Goal: Transaction & Acquisition: Purchase product/service

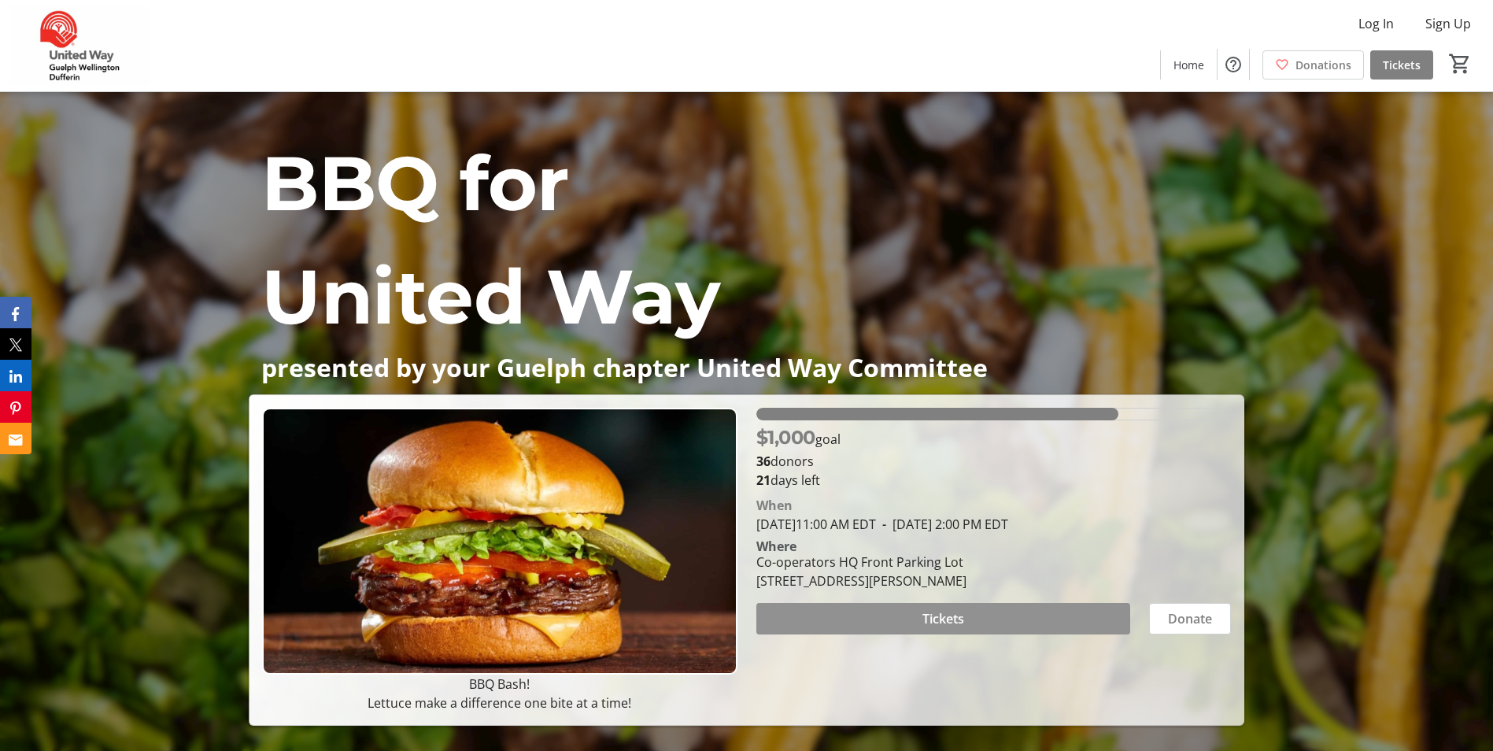
click at [1082, 613] on span at bounding box center [944, 619] width 374 height 38
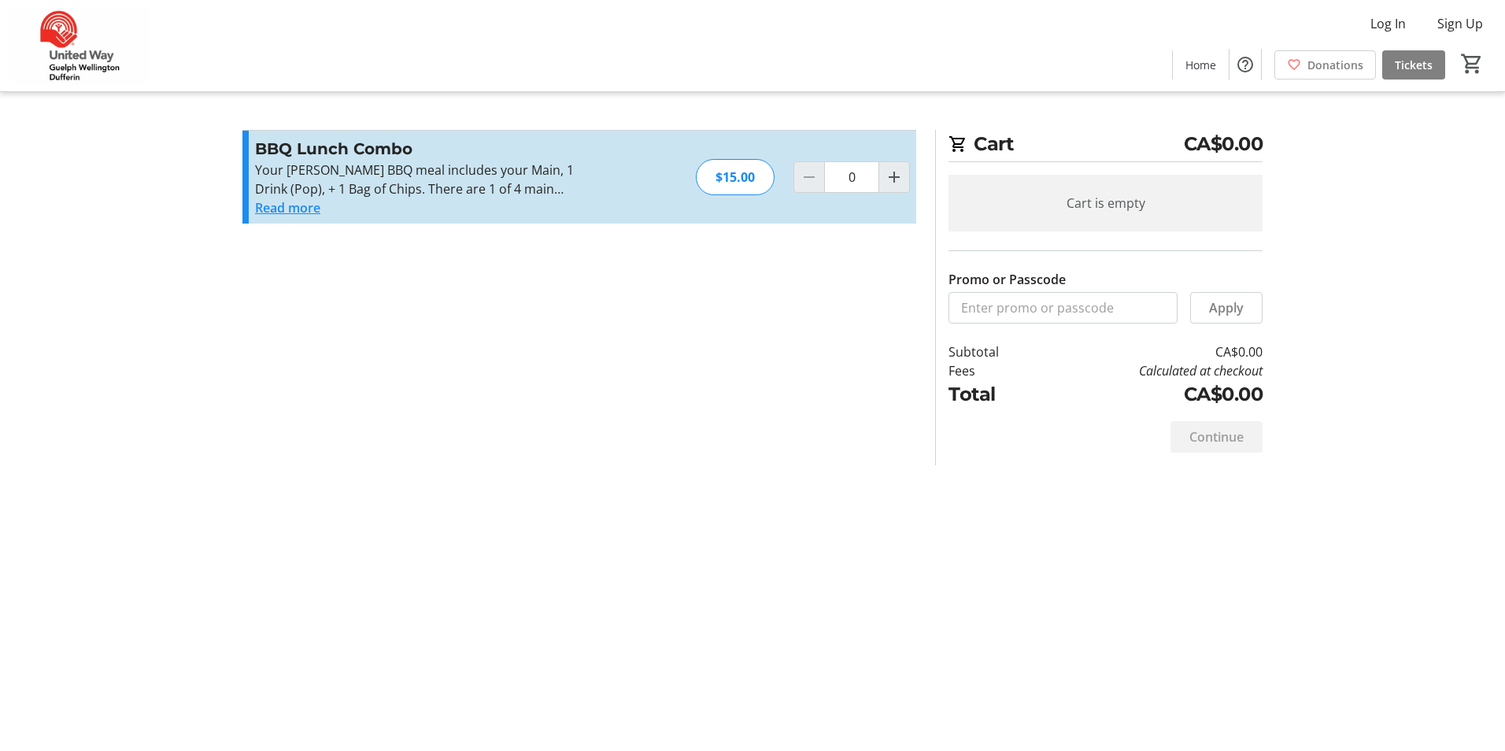
click at [298, 206] on button "Read more" at bounding box center [287, 207] width 65 height 19
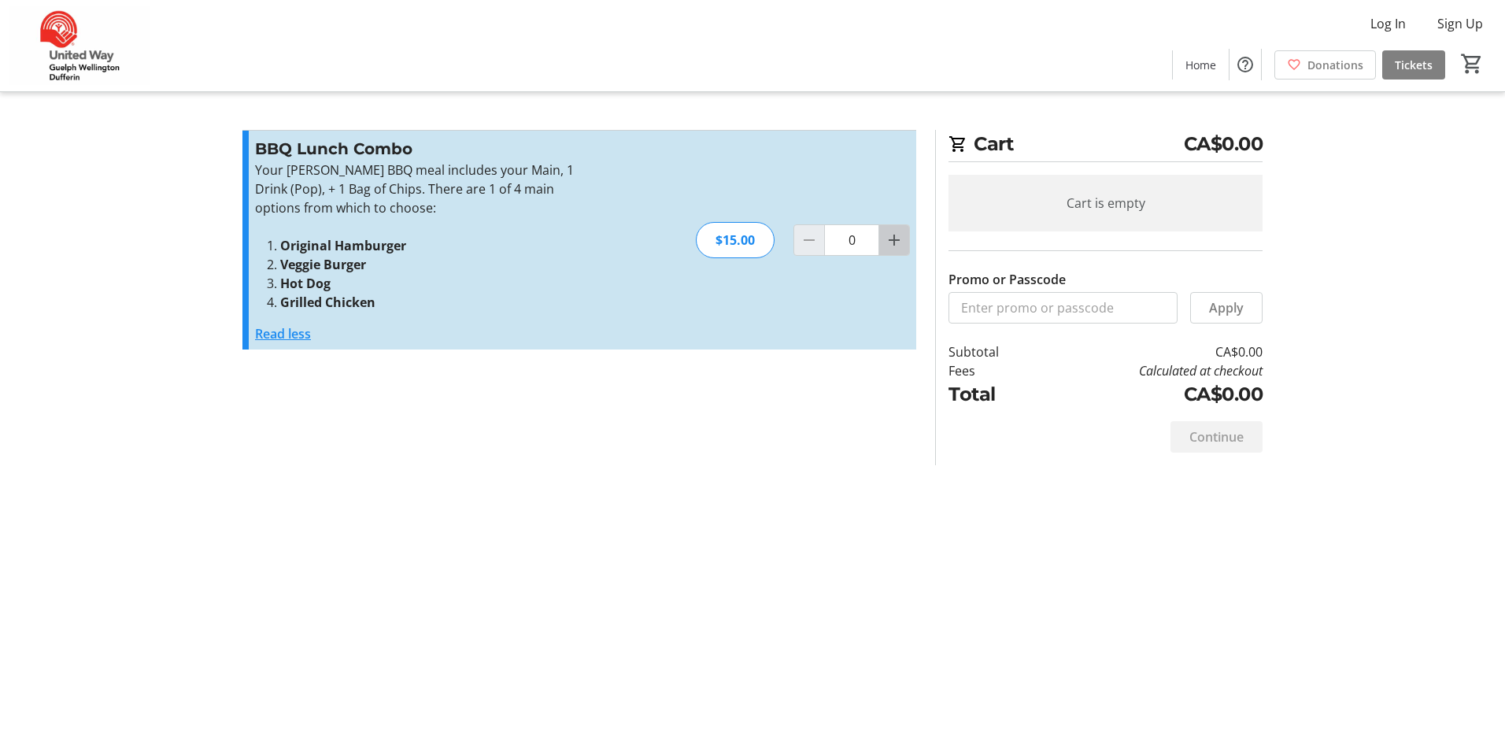
click at [905, 236] on span "Increment by one" at bounding box center [894, 240] width 30 height 30
click at [897, 241] on mat-icon "Increment by one" at bounding box center [894, 240] width 19 height 19
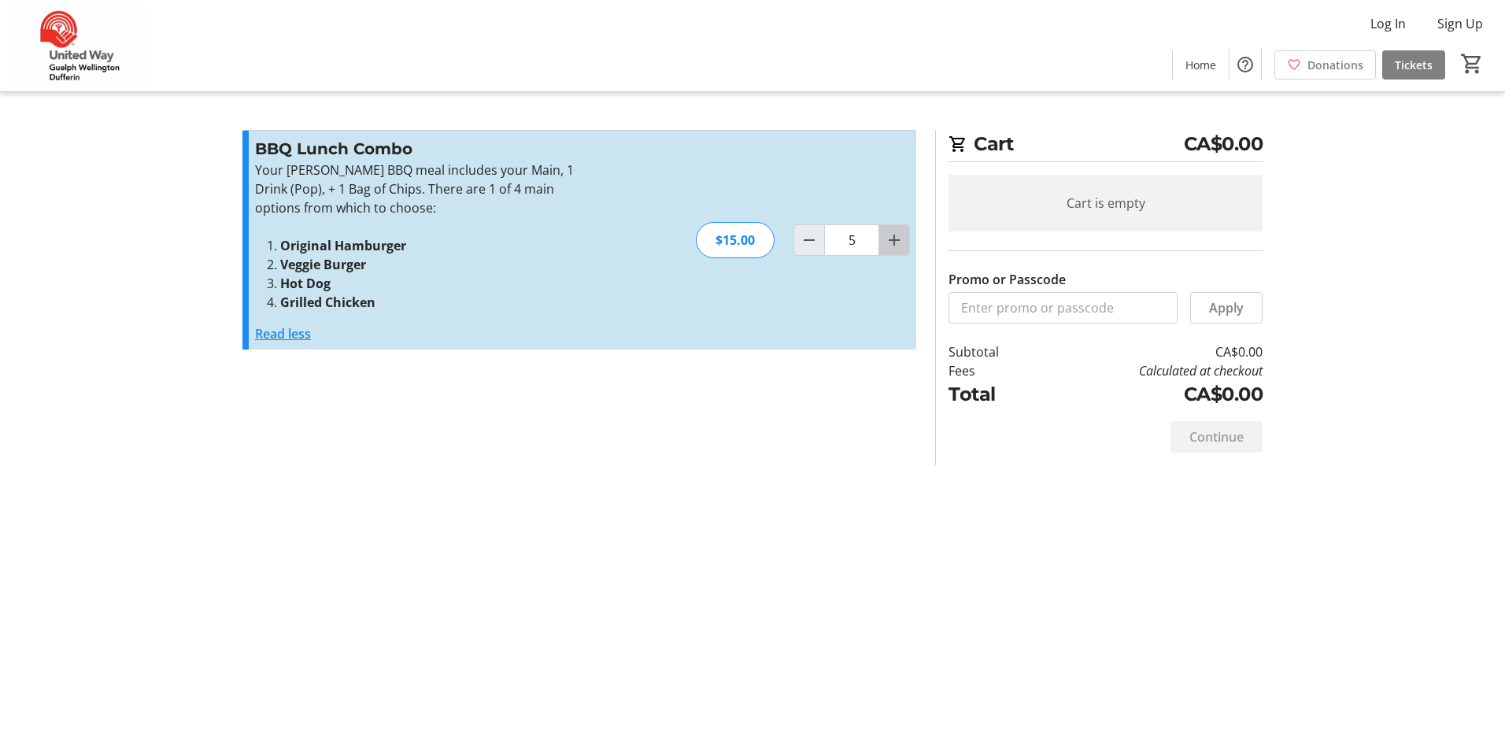
click at [897, 241] on mat-icon "Increment by one" at bounding box center [894, 240] width 19 height 19
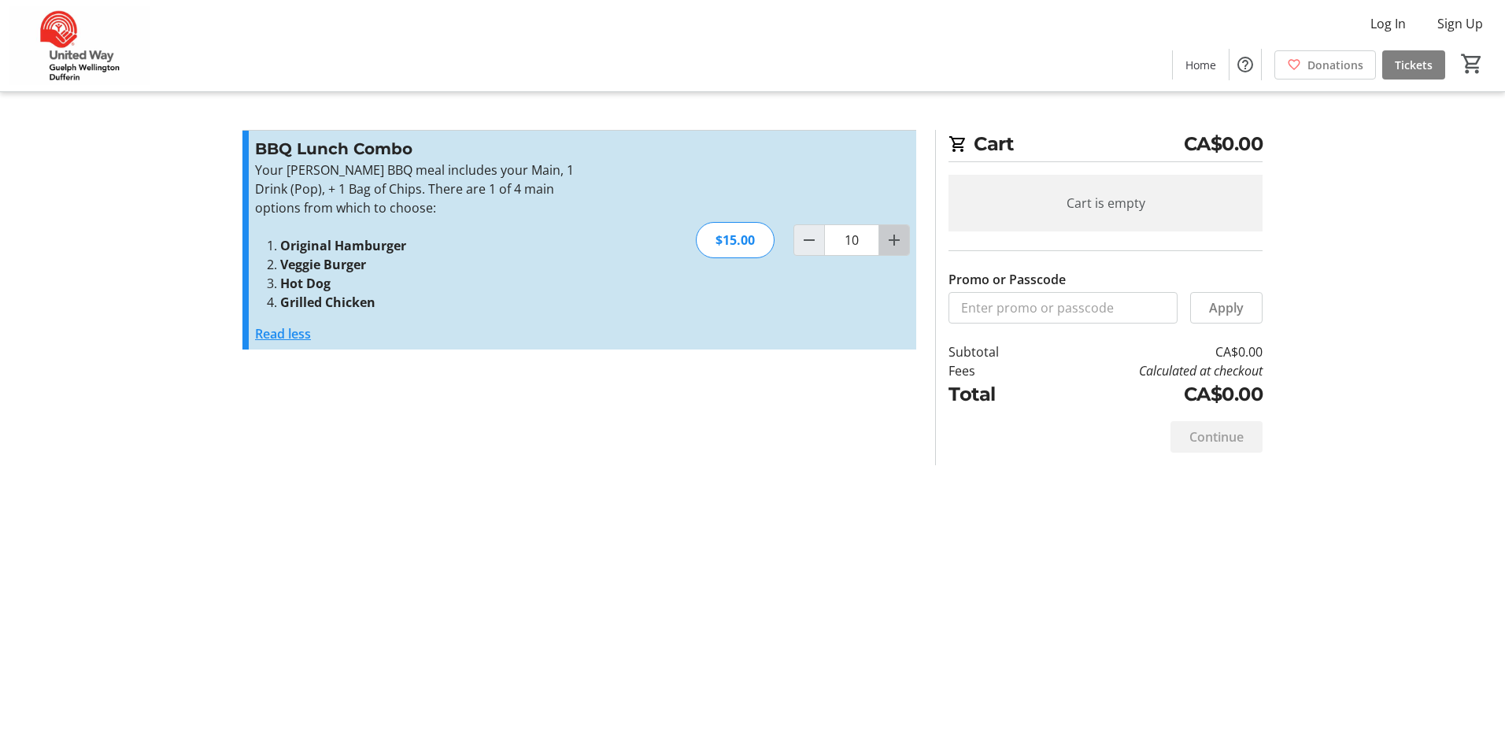
click at [897, 241] on mat-icon "Increment by one" at bounding box center [894, 240] width 19 height 19
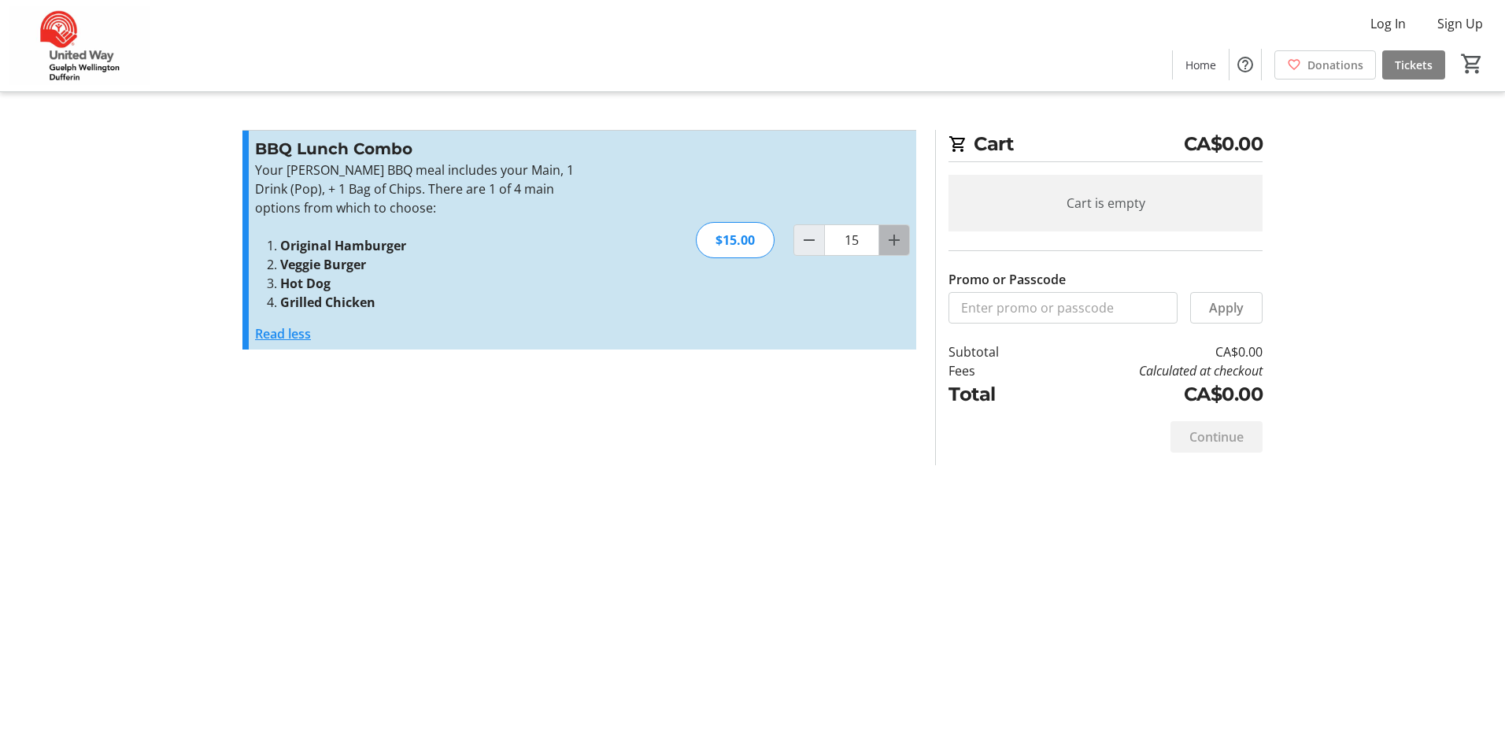
click at [897, 241] on mat-icon "Increment by one" at bounding box center [894, 240] width 19 height 19
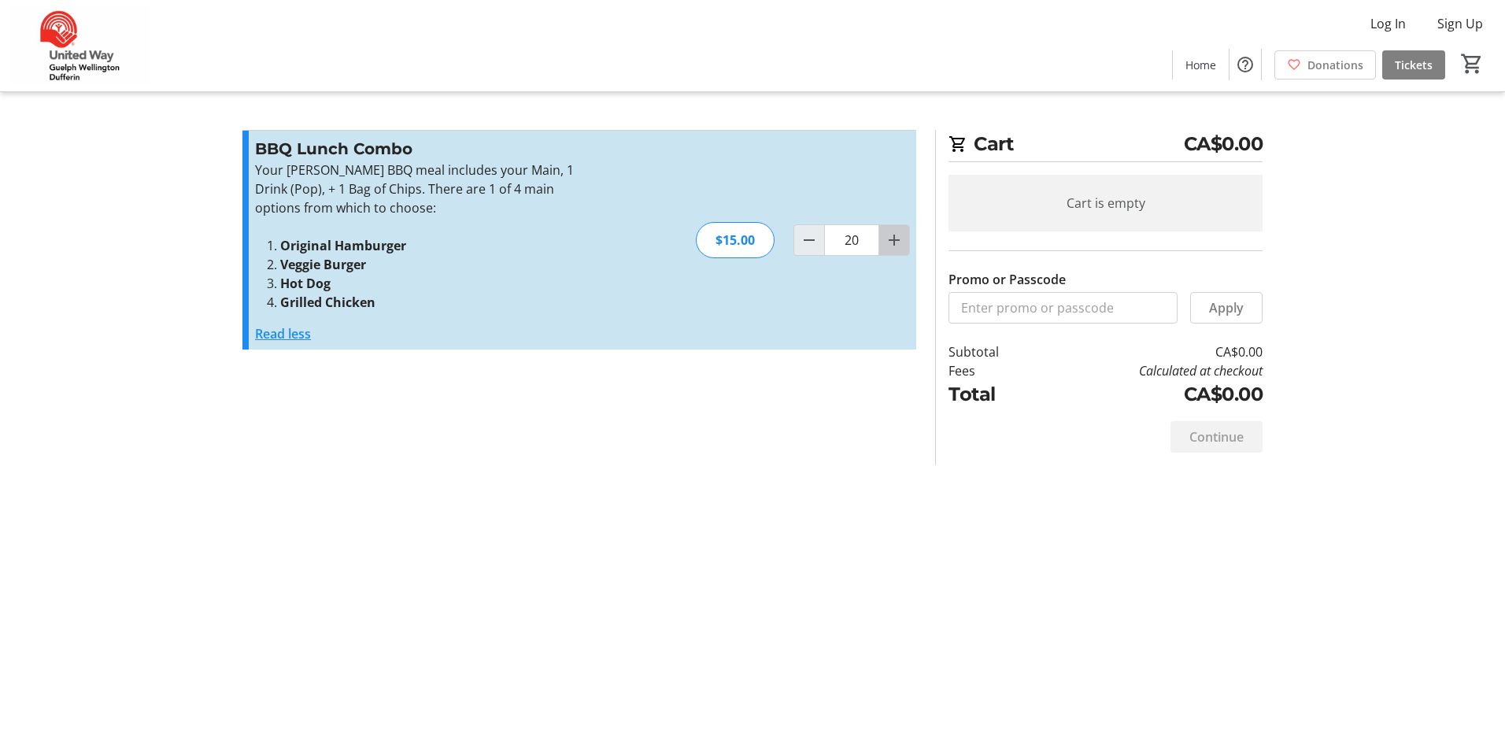
click at [897, 241] on mat-icon "Increment by one" at bounding box center [894, 240] width 19 height 19
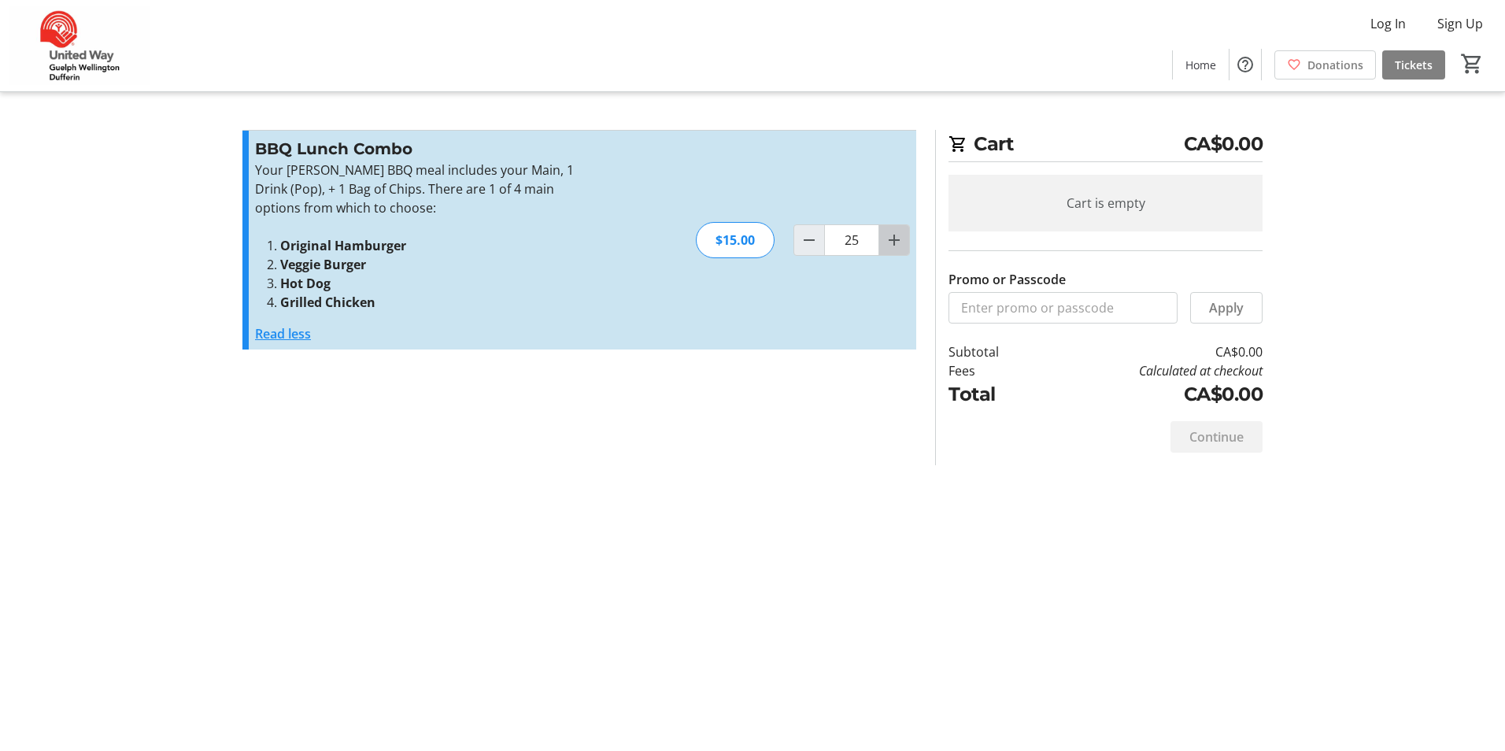
click at [897, 241] on mat-icon "Increment by one" at bounding box center [894, 240] width 19 height 19
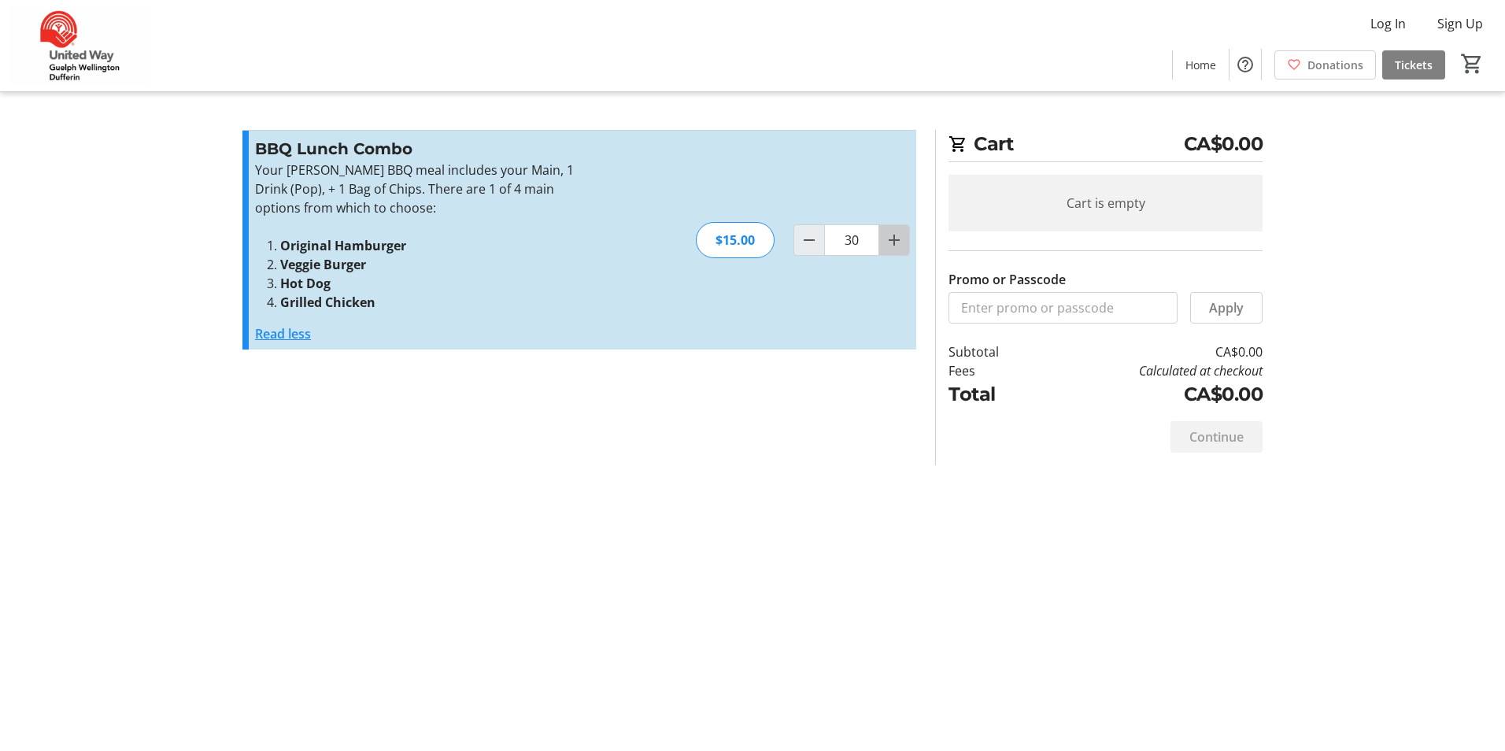
click at [897, 241] on mat-icon "Increment by one" at bounding box center [894, 240] width 19 height 19
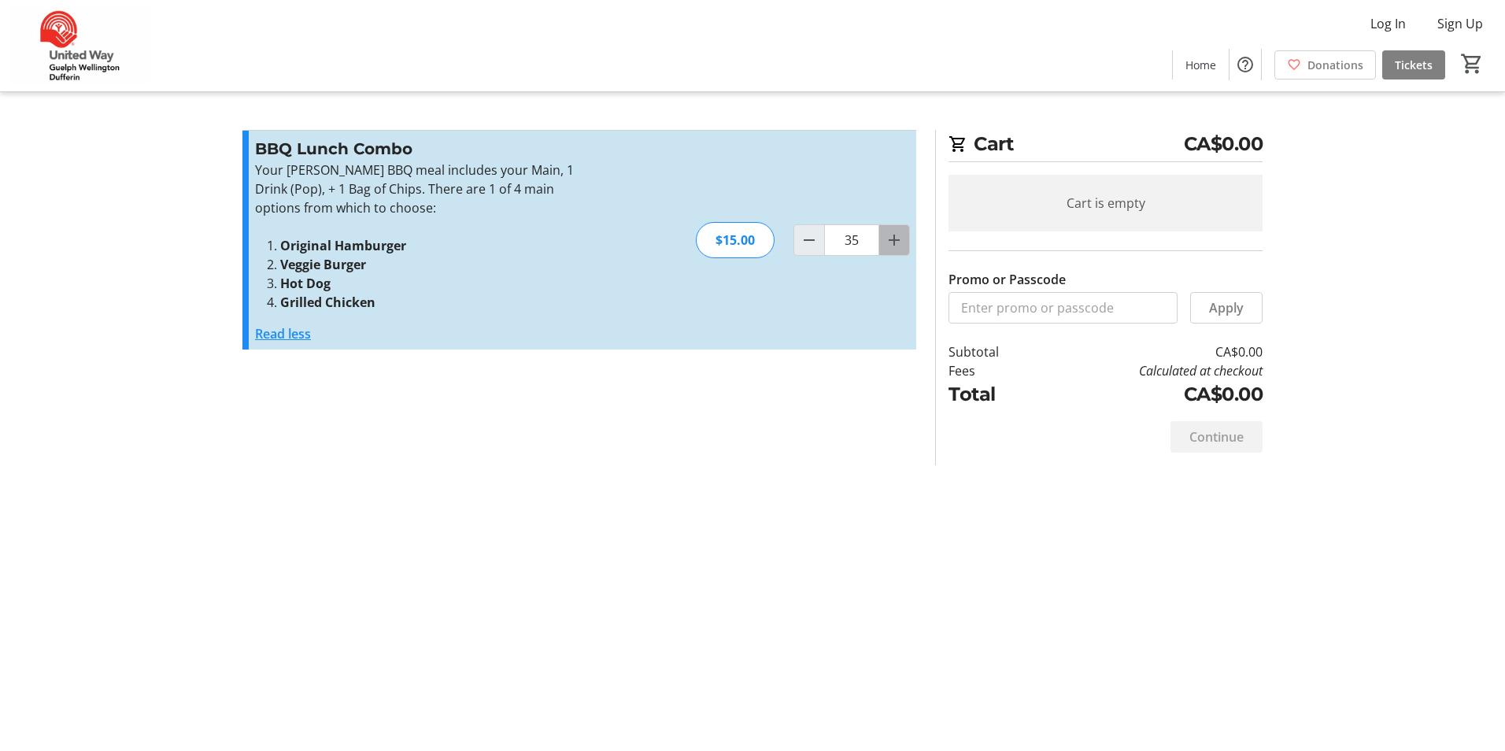
click at [897, 241] on mat-icon "Increment by one" at bounding box center [894, 240] width 19 height 19
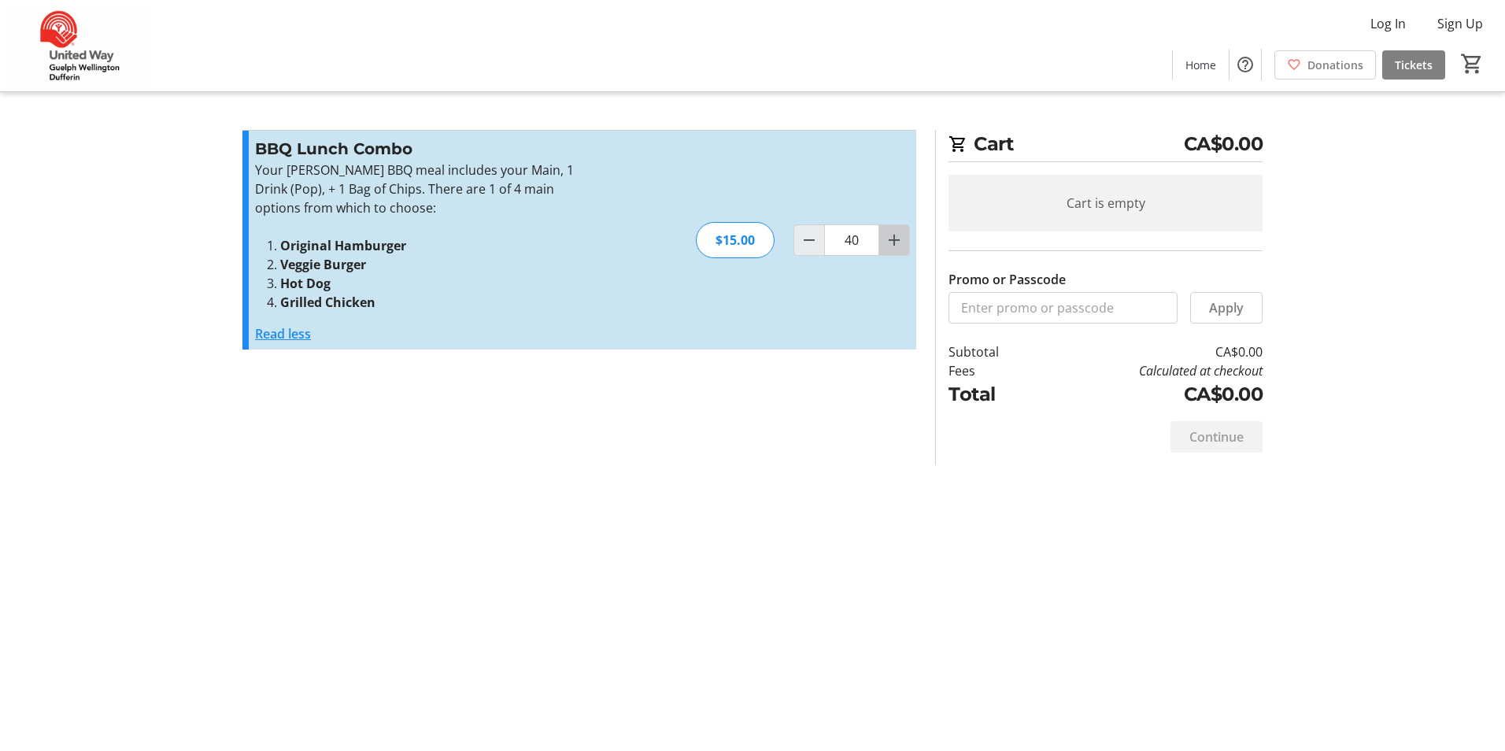
click at [897, 241] on mat-icon "Increment by one" at bounding box center [894, 240] width 19 height 19
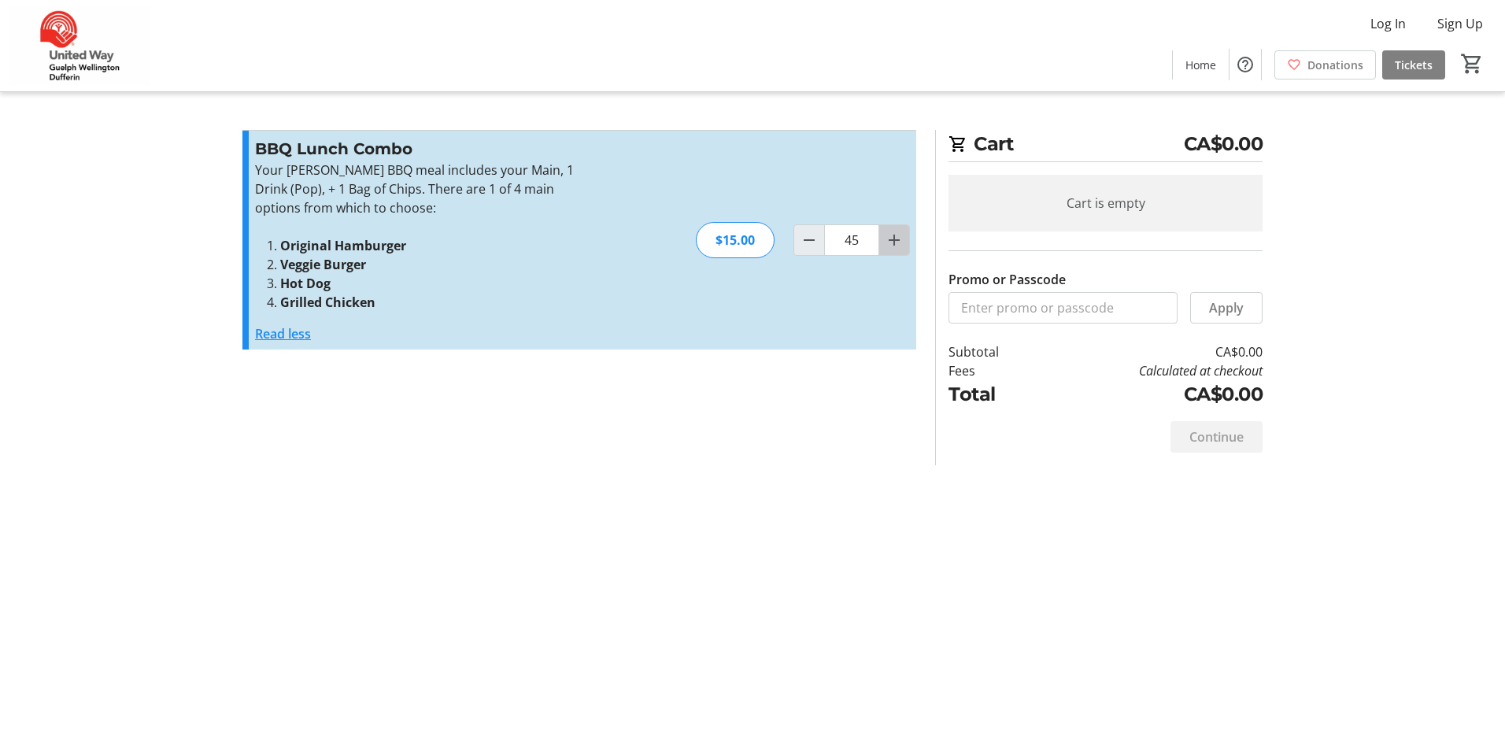
click at [897, 241] on mat-icon "Increment by one" at bounding box center [894, 240] width 19 height 19
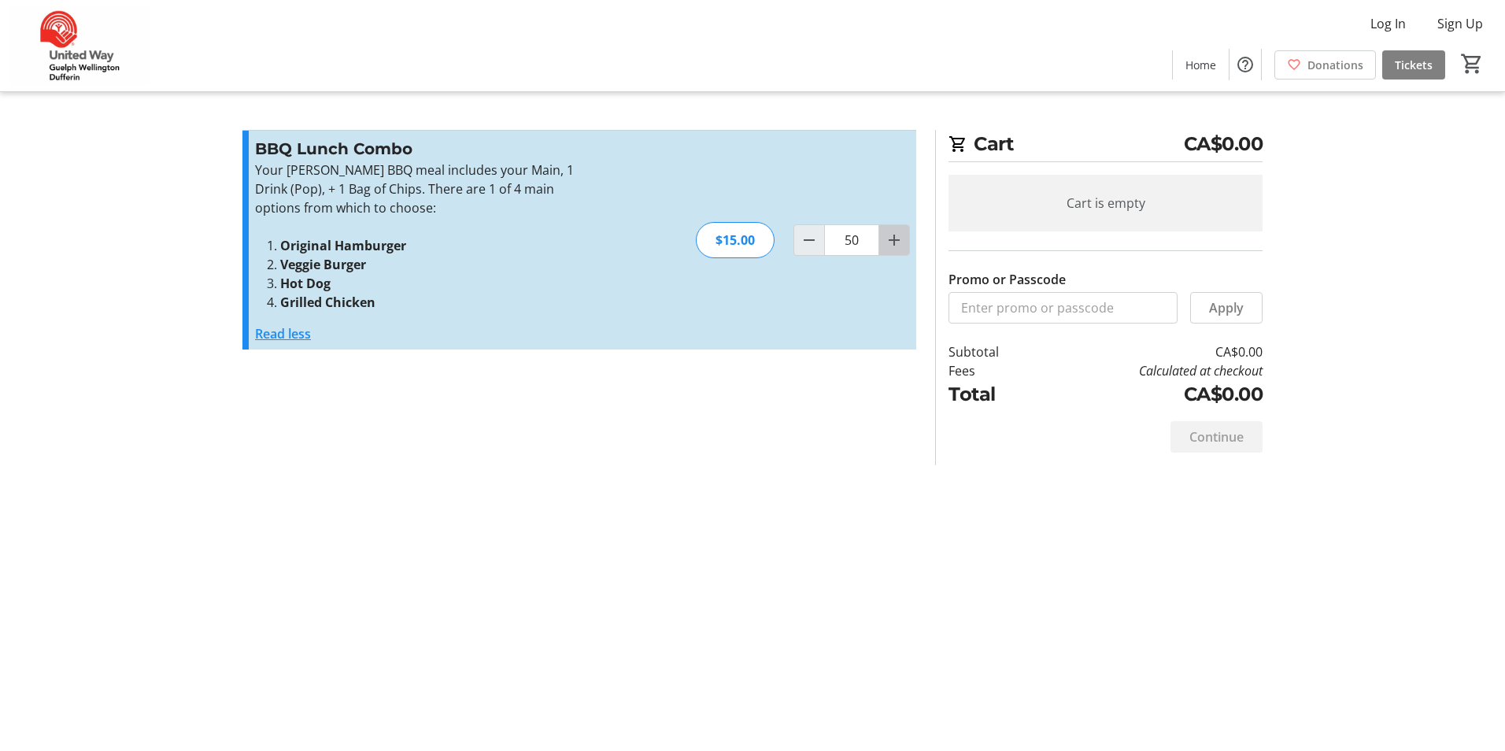
click at [897, 241] on mat-icon "Increment by one" at bounding box center [894, 240] width 19 height 19
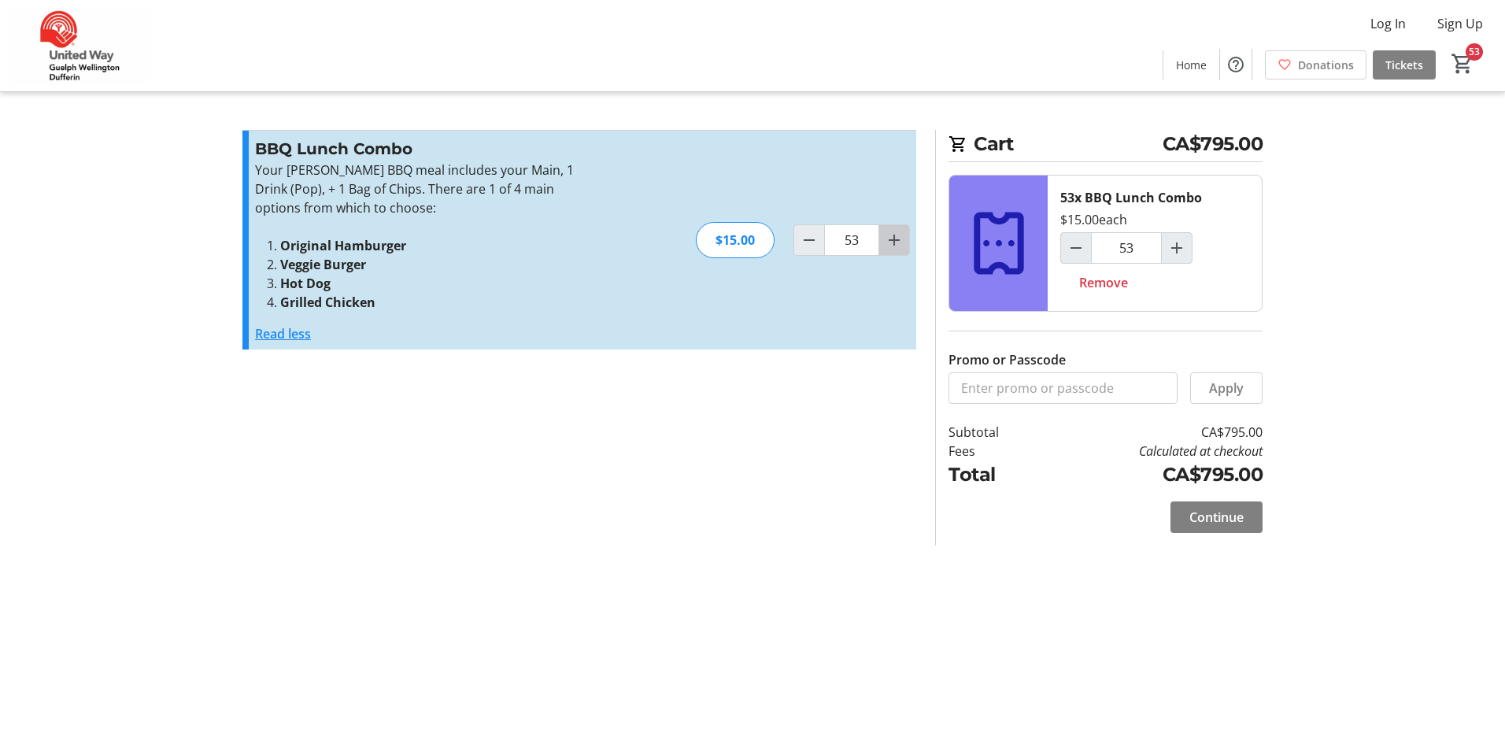
click at [897, 241] on mat-icon "Increment by one" at bounding box center [894, 240] width 19 height 19
type input "55"
click at [897, 240] on mat-icon "Increment by one" at bounding box center [894, 240] width 19 height 19
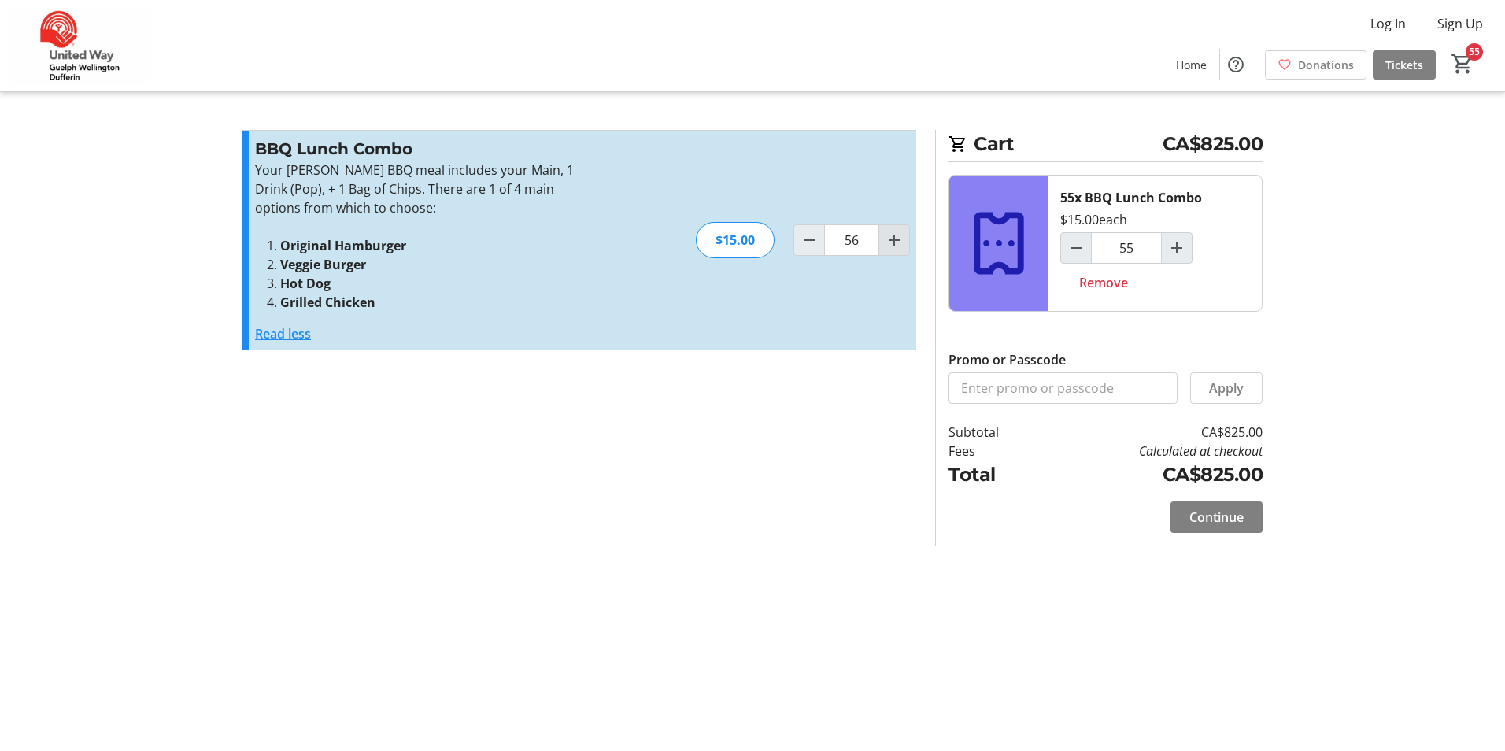
click at [897, 240] on mat-icon "Increment by one" at bounding box center [894, 240] width 19 height 19
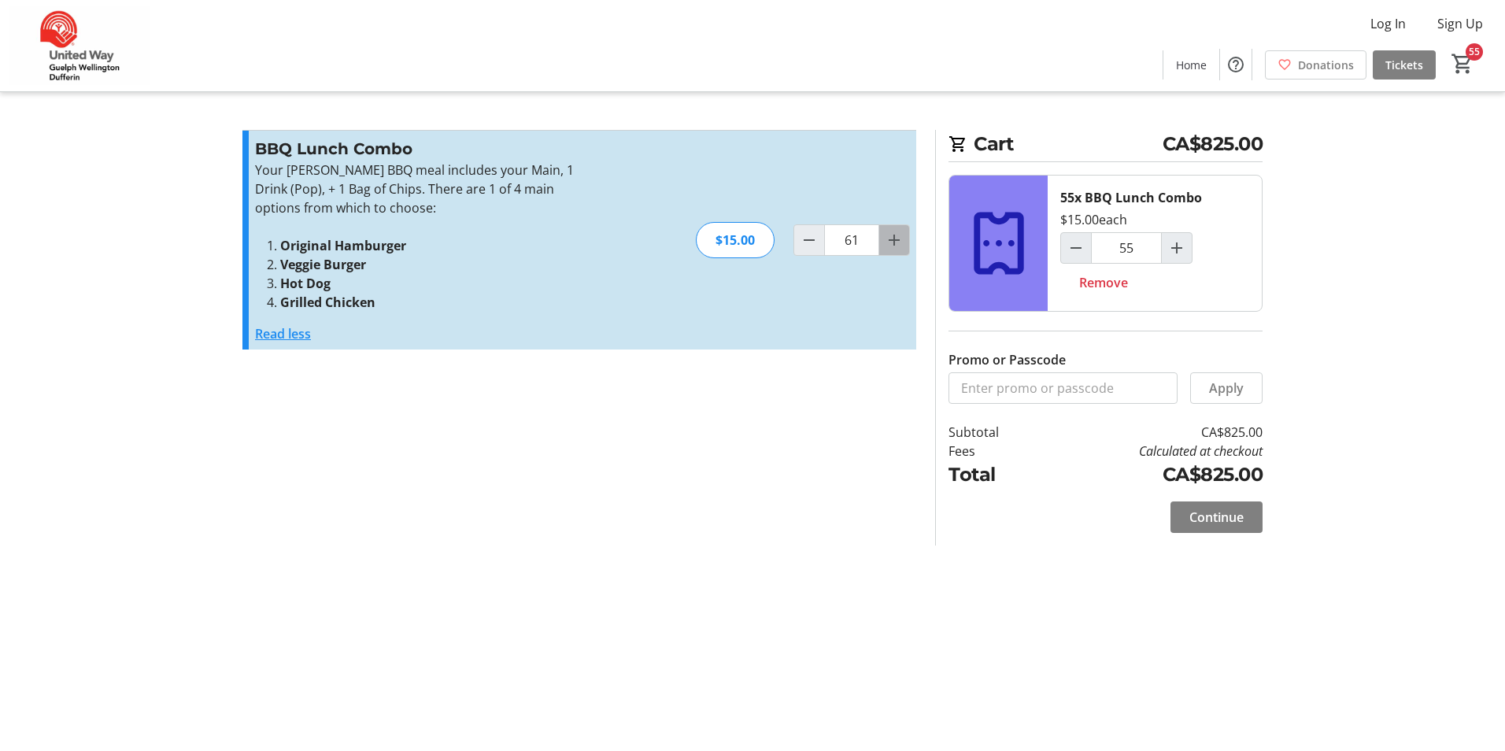
click at [897, 240] on mat-icon "Increment by one" at bounding box center [894, 240] width 19 height 19
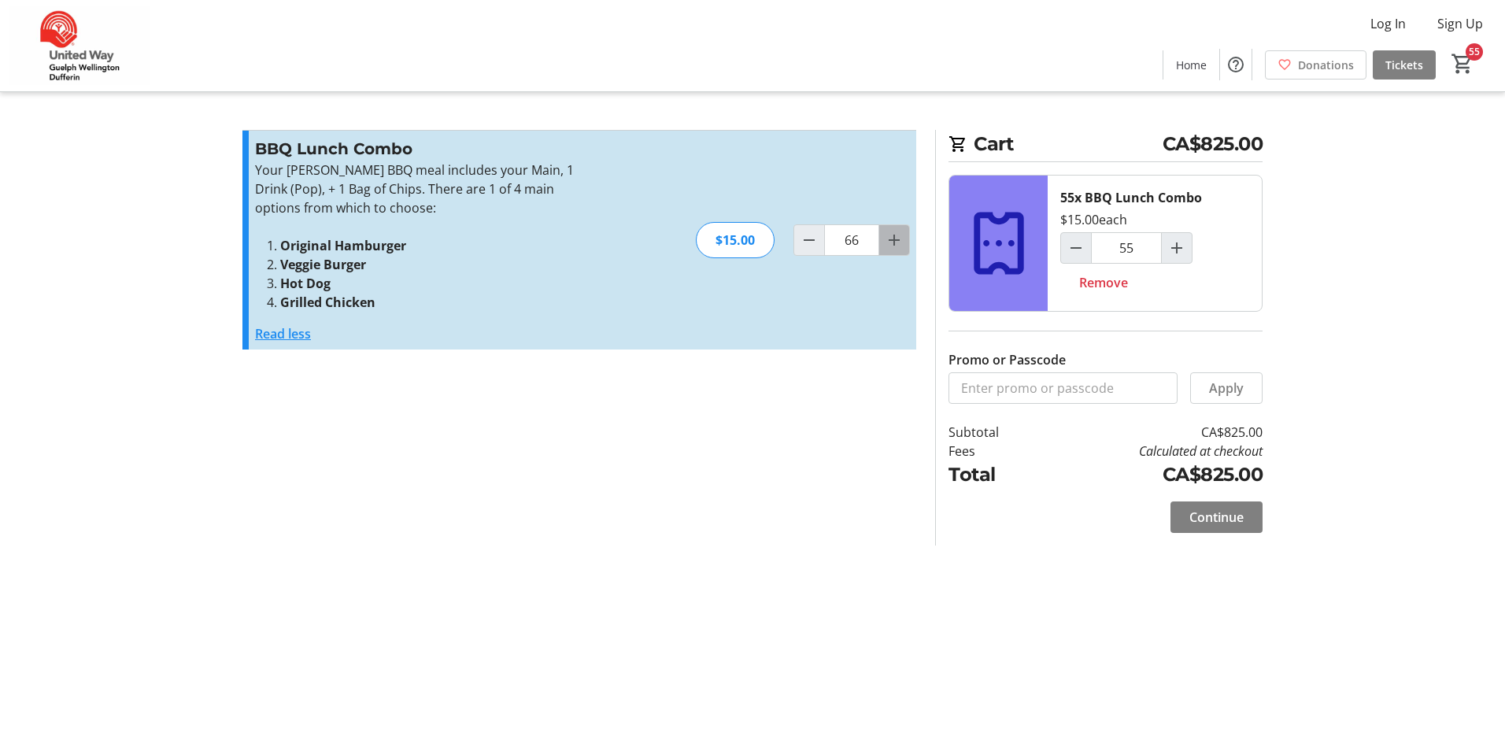
click at [897, 240] on mat-icon "Increment by one" at bounding box center [894, 240] width 19 height 19
type input "68"
click at [897, 240] on mat-icon "Increment by one" at bounding box center [894, 240] width 19 height 19
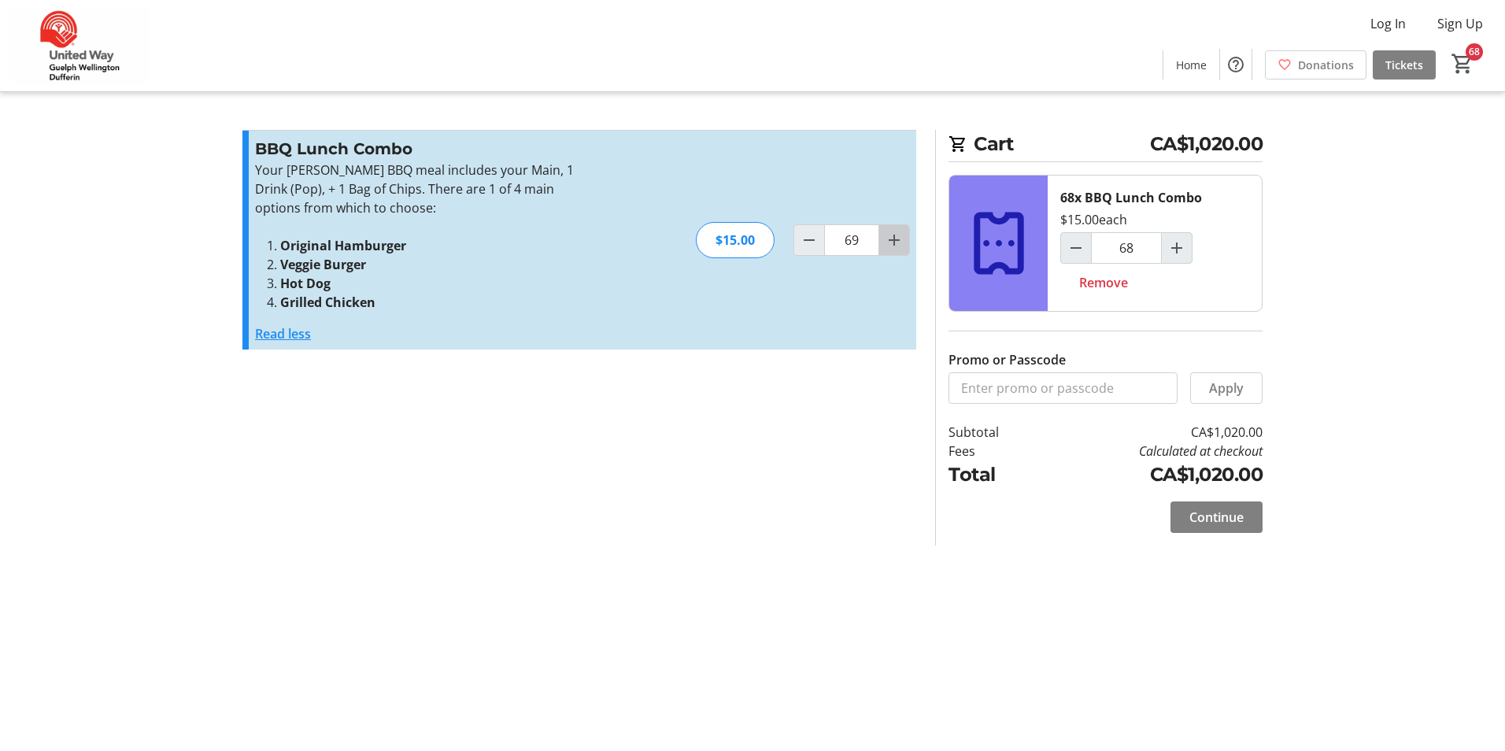
click at [897, 240] on mat-icon "Increment by one" at bounding box center [894, 240] width 19 height 19
type input "70"
